Goal: Task Accomplishment & Management: Use online tool/utility

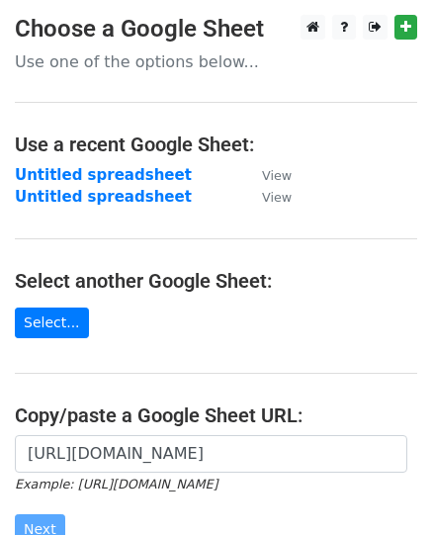
scroll to position [198, 0]
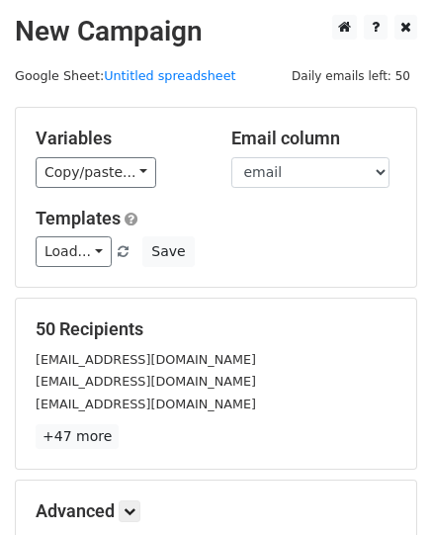
click at [380, 302] on div "50 Recipients [EMAIL_ADDRESS][DOMAIN_NAME] [EMAIL_ADDRESS][DOMAIN_NAME] [EMAIL_…" at bounding box center [216, 384] width 400 height 170
click at [380, 302] on div "50 Recipients nanda.ajeng94@gmail.com wididiaz02@gmail.com Chasniputri@icloud.c…" at bounding box center [216, 384] width 400 height 170
click at [334, 279] on div "Variables Copy/paste... {{nama}} {{bill}} {{dpd}} {{japo}} {{email}} {{kodar}} …" at bounding box center [216, 197] width 400 height 179
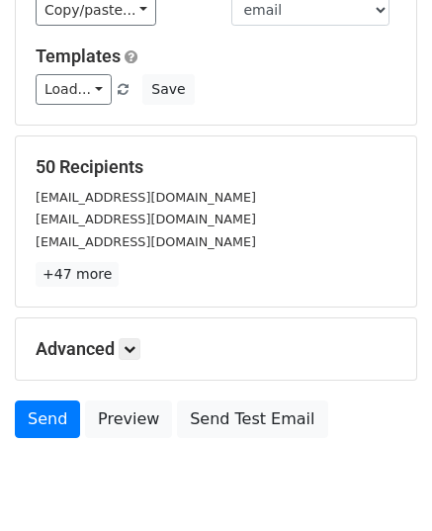
scroll to position [233, 0]
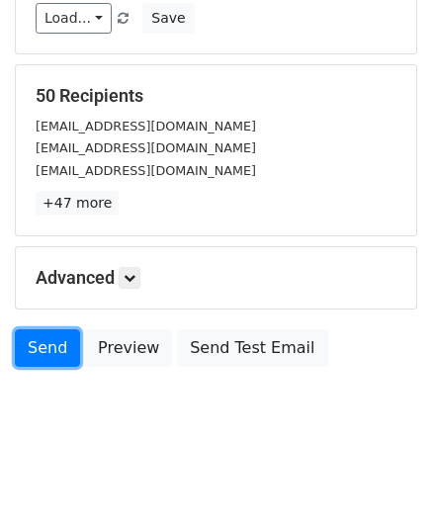
click at [44, 333] on link "Send" at bounding box center [47, 348] width 65 height 38
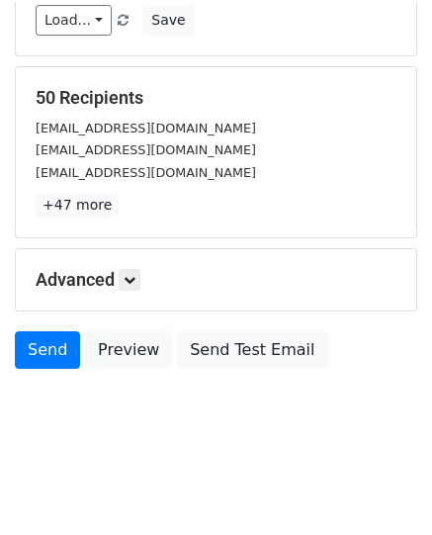
scroll to position [229, 0]
